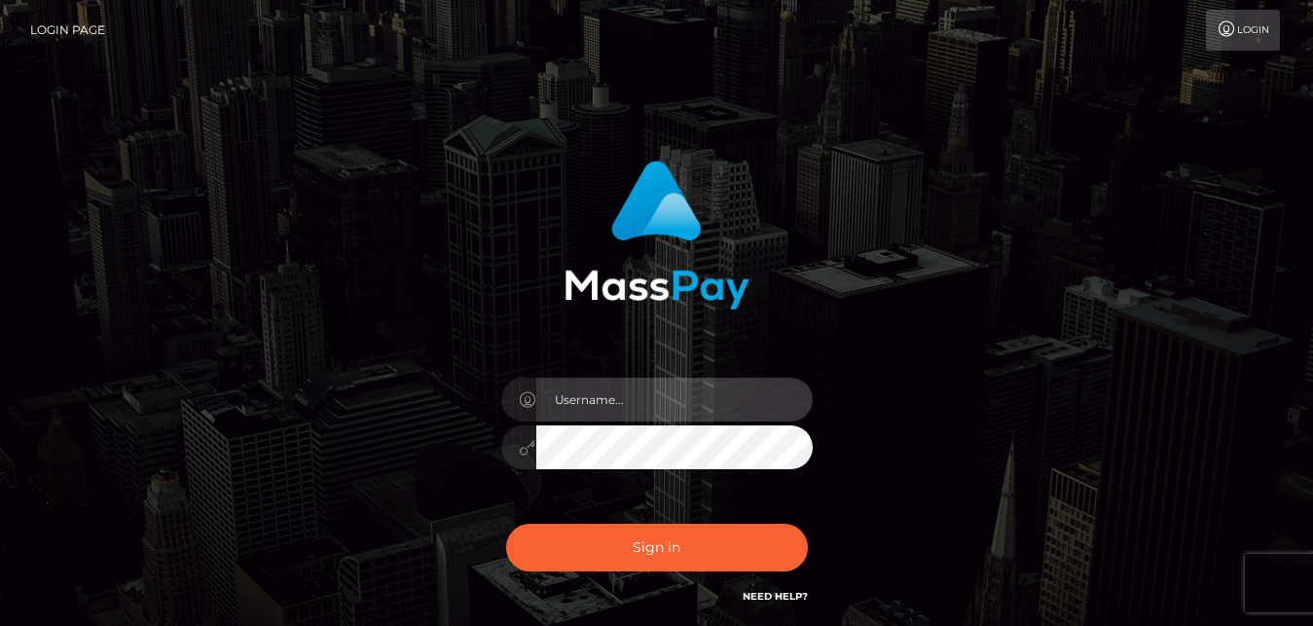
click at [618, 392] on input "text" at bounding box center [674, 400] width 276 height 44
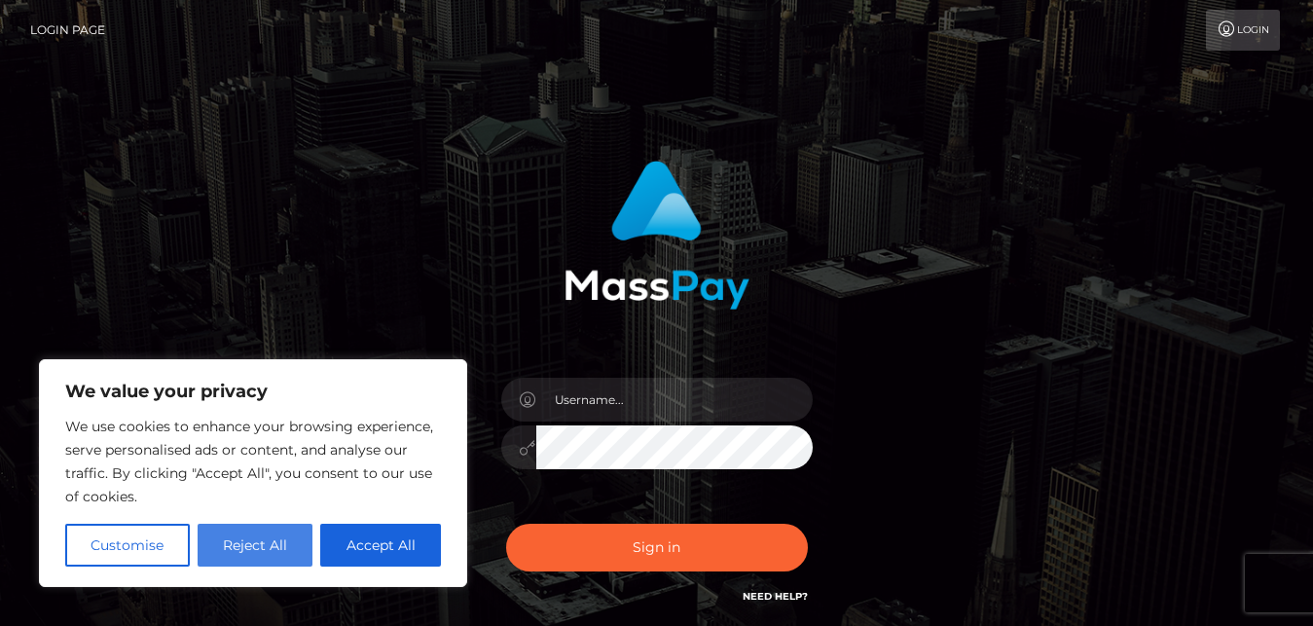
click at [304, 538] on button "Reject All" at bounding box center [256, 545] width 116 height 43
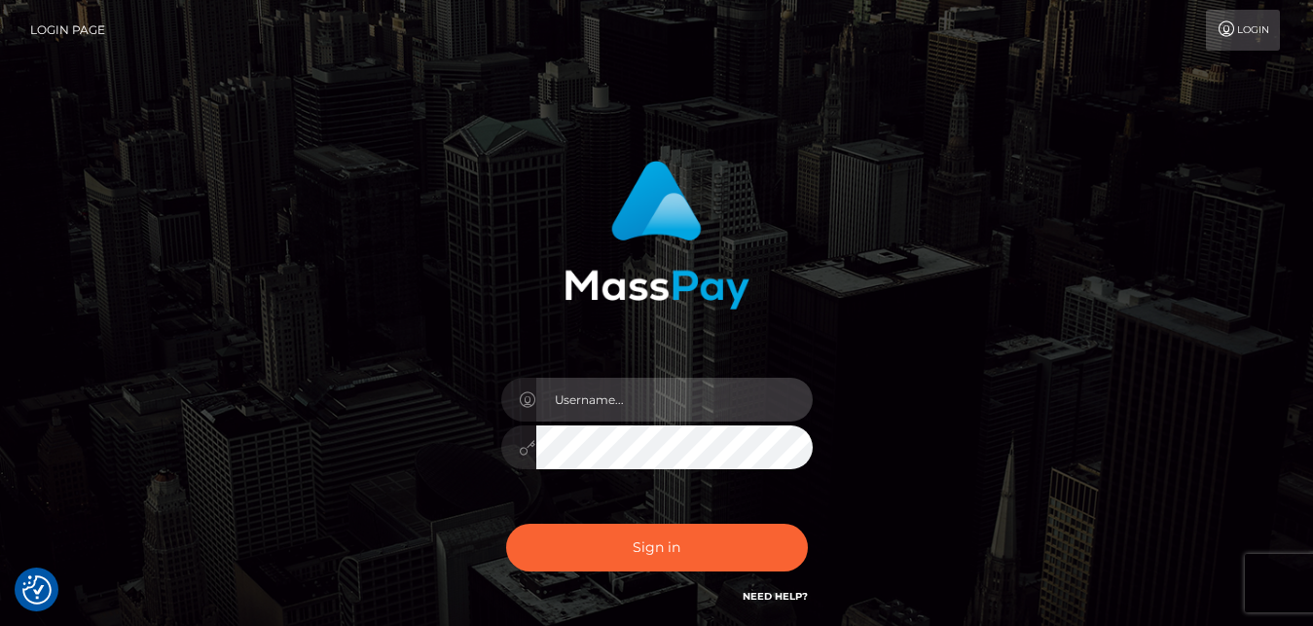
click at [593, 402] on input "text" at bounding box center [674, 400] width 276 height 44
type input "[EMAIL_ADDRESS][DOMAIN_NAME]"
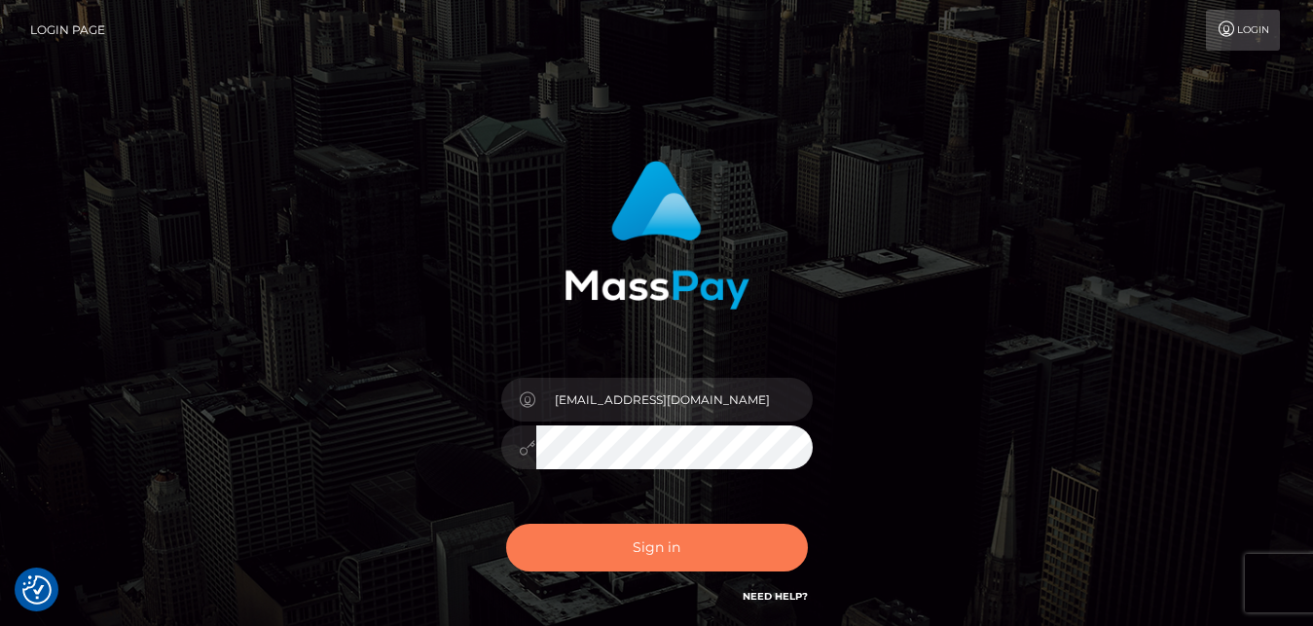
click at [665, 570] on button "Sign in" at bounding box center [657, 548] width 302 height 48
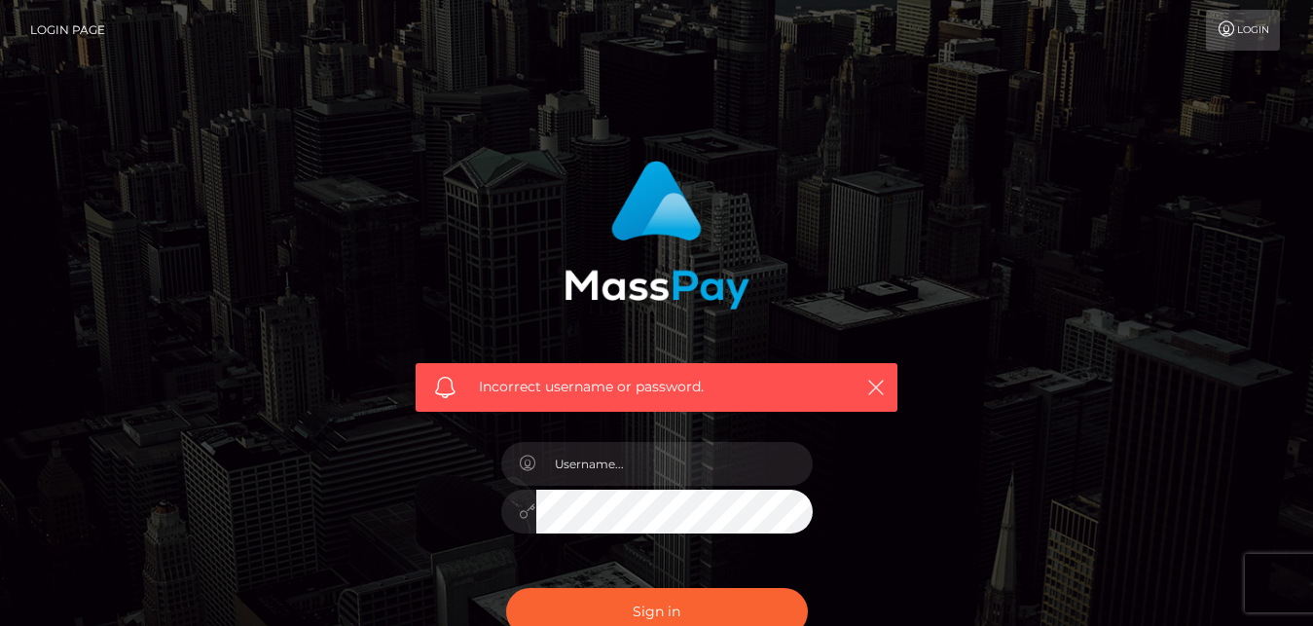
scroll to position [223, 0]
